Goal: Find specific page/section: Locate a particular part of the current website

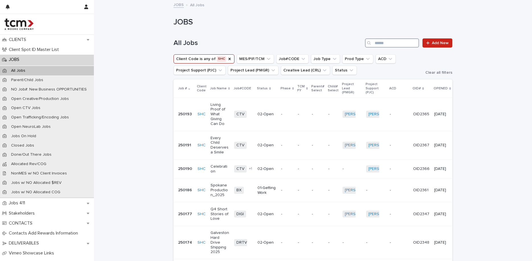
click at [393, 45] on input "Search" at bounding box center [392, 42] width 54 height 9
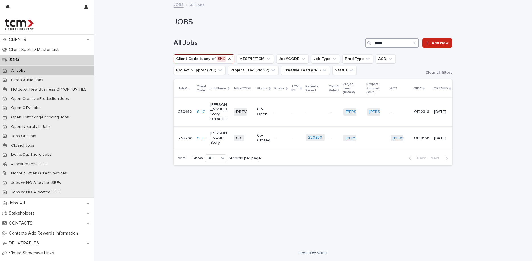
type input "*****"
click at [218, 115] on p "[PERSON_NAME]'s Story UPDATED" at bounding box center [219, 111] width 19 height 19
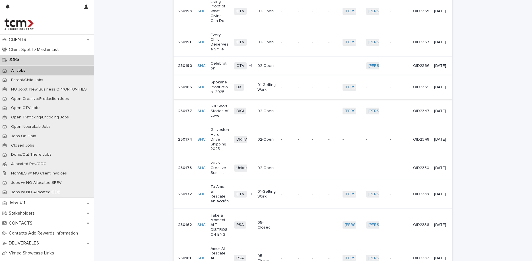
scroll to position [103, 0]
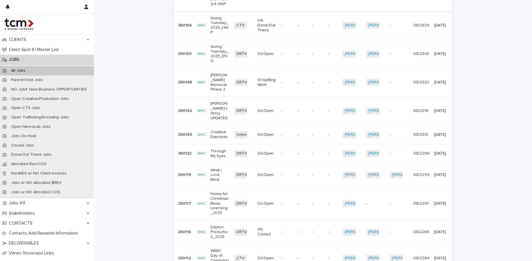
scroll to position [367, 0]
click at [218, 101] on p "[PERSON_NAME]'s Story UPDATED" at bounding box center [220, 110] width 19 height 19
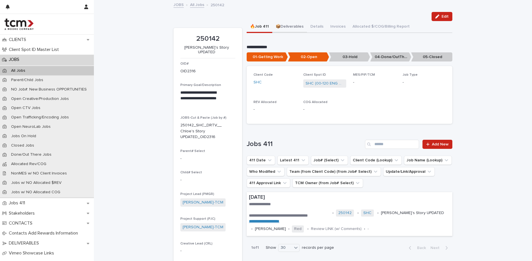
click at [298, 27] on button "📦Deliverables" at bounding box center [289, 27] width 35 height 12
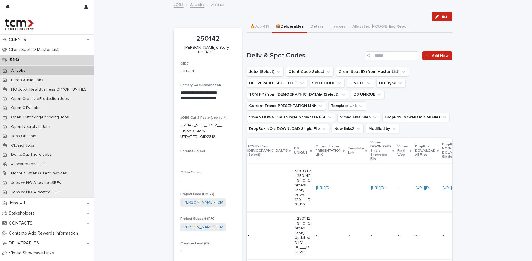
scroll to position [0, 148]
click at [415, 188] on link "https://www.dropbox.com/scl/fo/cnoyh9jmg8ksvc3t0wars/AFPOLF0TUrGUzBQIOlT7cSg?rl…" at bounding box center [435, 188] width 40 height 4
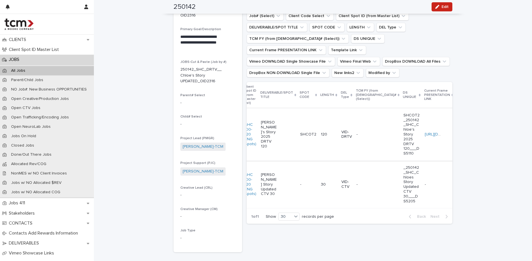
scroll to position [0, 41]
click at [478, 134] on link "https://vimeo.com/showcase/sc-final-spots-2025?video=1119924119" at bounding box center [498, 134] width 40 height 4
